Goal: Check status: Check status

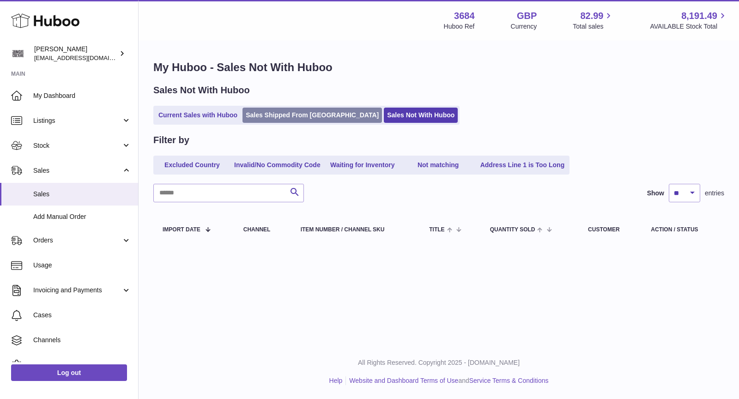
click at [305, 116] on link "Sales Shipped From [GEOGRAPHIC_DATA]" at bounding box center [313, 115] width 140 height 15
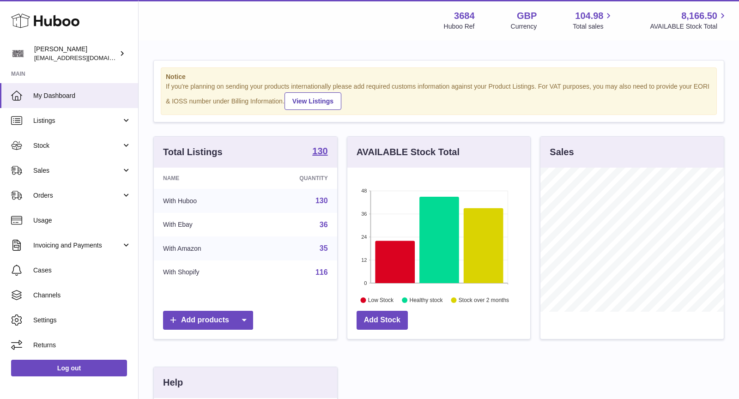
scroll to position [144, 183]
click at [75, 165] on link "Sales" at bounding box center [69, 170] width 138 height 25
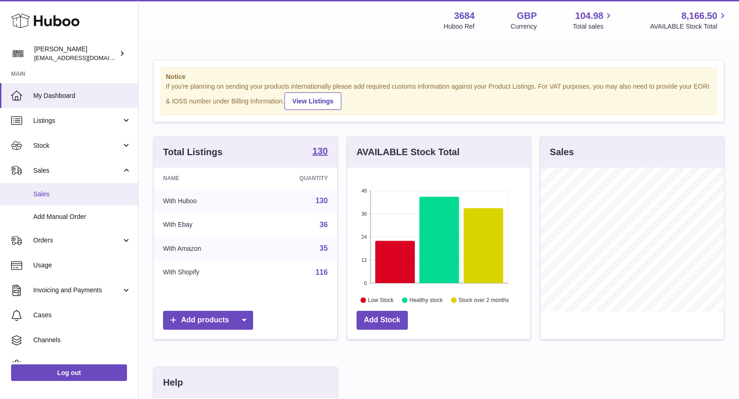
click at [77, 190] on span "Sales" at bounding box center [82, 194] width 98 height 9
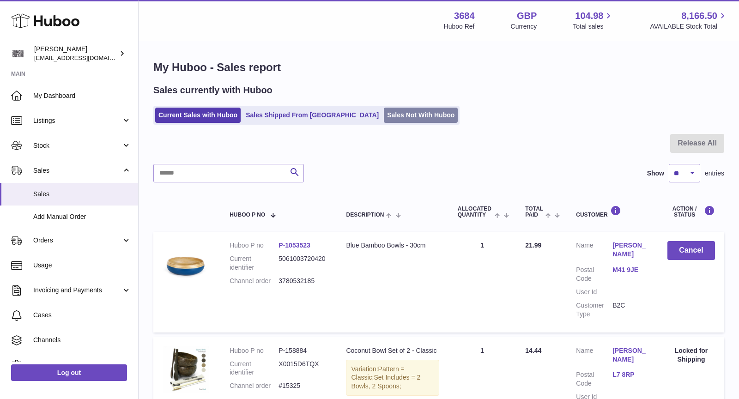
click at [384, 115] on link "Sales Not With Huboo" at bounding box center [421, 115] width 74 height 15
